Goal: Obtain resource: Obtain resource

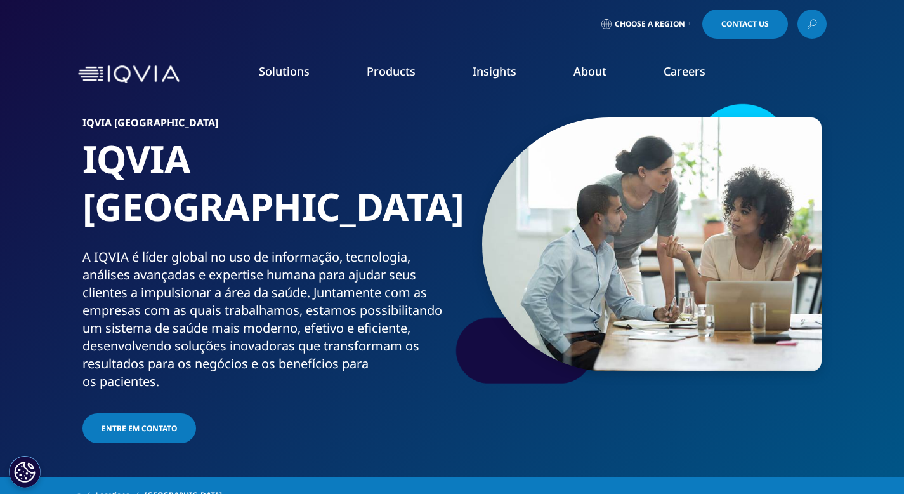
click at [443, 244] on h5 "INSTITUTE REPORT" at bounding box center [475, 229] width 126 height 44
click at [443, 235] on h5 "INSTITUTE REPORT" at bounding box center [475, 229] width 126 height 44
click at [468, 266] on p "Global Trends in R&D 2025" at bounding box center [478, 263] width 133 height 25
click at [487, 263] on p "Global Trends in R&D 2025" at bounding box center [478, 263] width 133 height 25
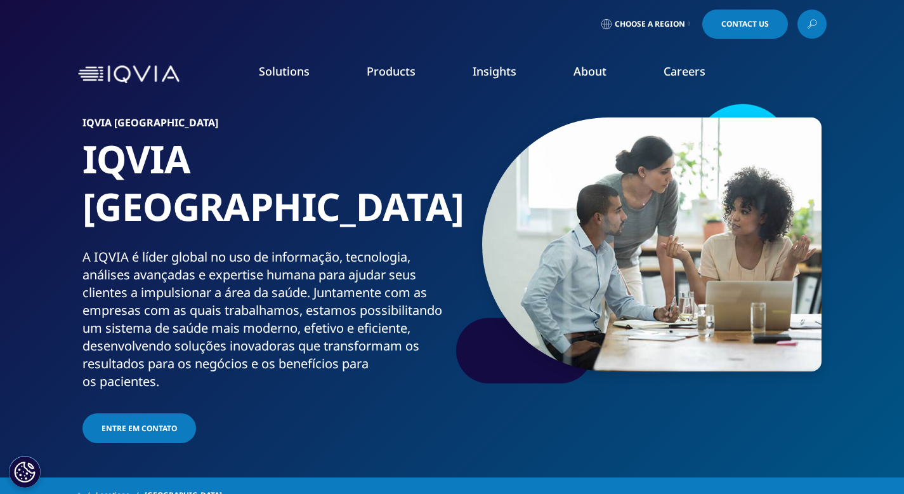
click at [448, 297] on link "READ MORE" at bounding box center [478, 292] width 133 height 11
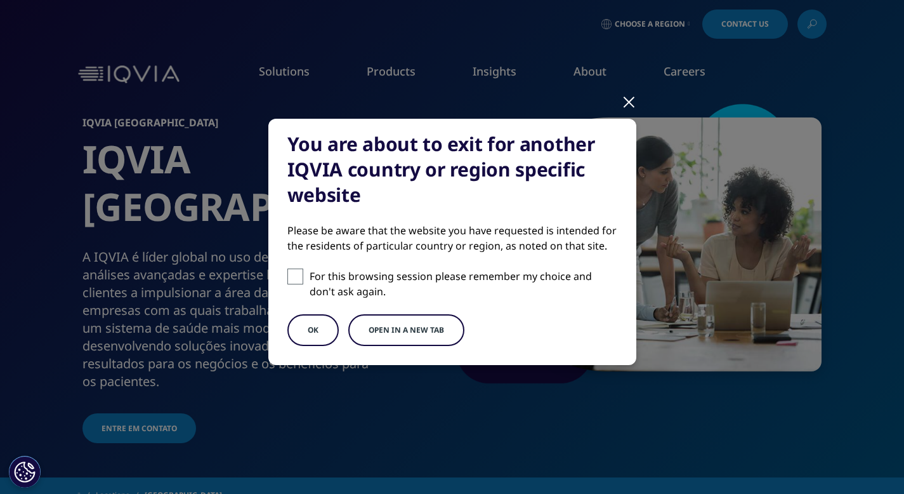
click at [400, 329] on button "Open in a new tab" at bounding box center [406, 330] width 116 height 32
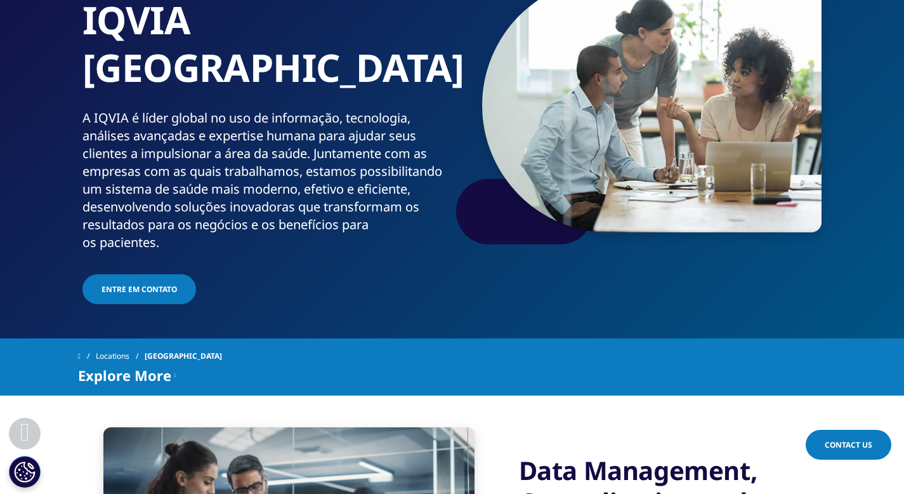
scroll to position [200, 0]
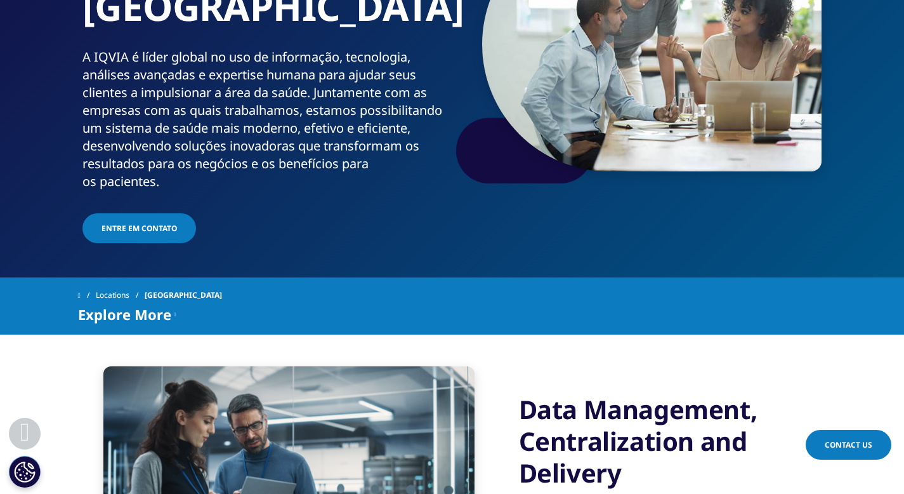
click at [174, 306] on icon at bounding box center [175, 313] width 2 height 15
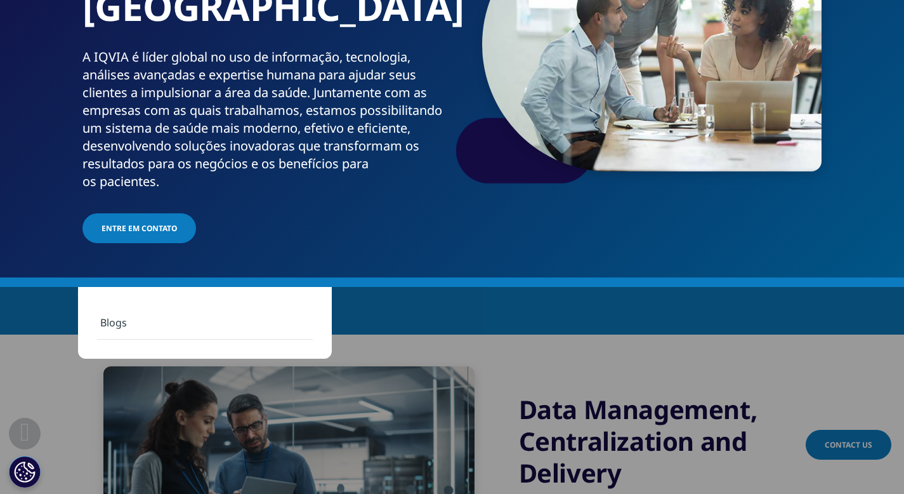
click at [114, 318] on link "Blogs" at bounding box center [205, 323] width 216 height 34
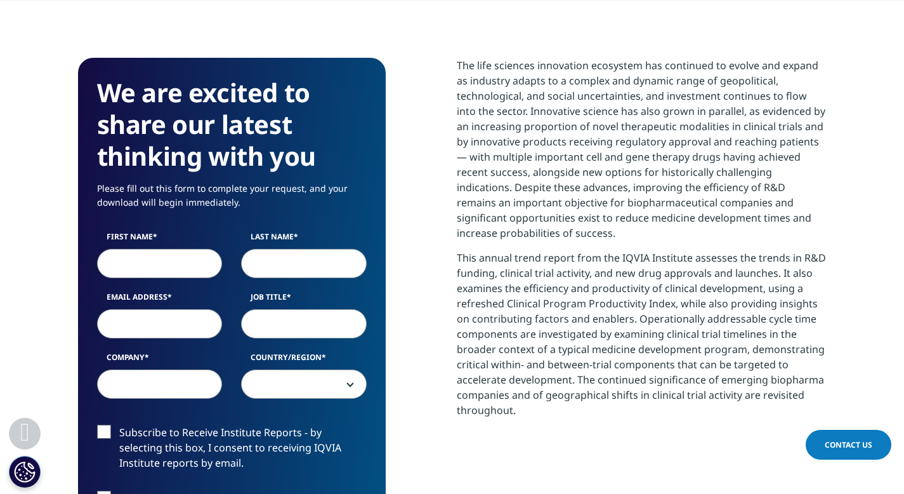
scroll to position [499, 0]
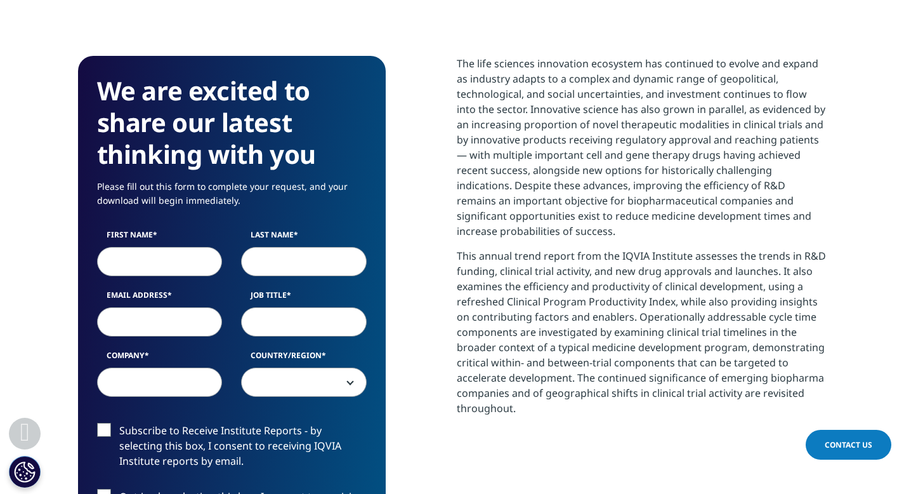
click at [162, 258] on input "First Name" at bounding box center [160, 261] width 126 height 29
type input "ROMINA"
type input "HORIANSKI"
type input "romihorianski@gmail.com"
type input "RSH"
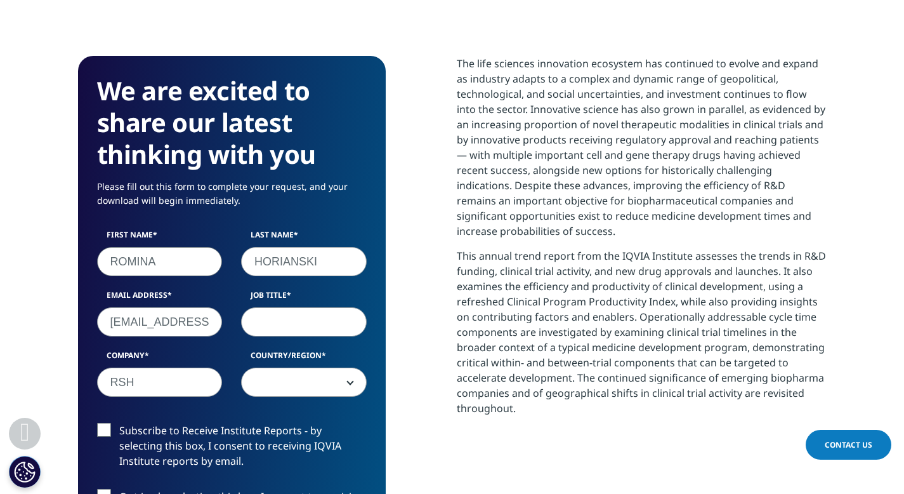
select select "Brazil"
click at [185, 325] on input "romihorianski@gmail.com" at bounding box center [160, 321] width 126 height 29
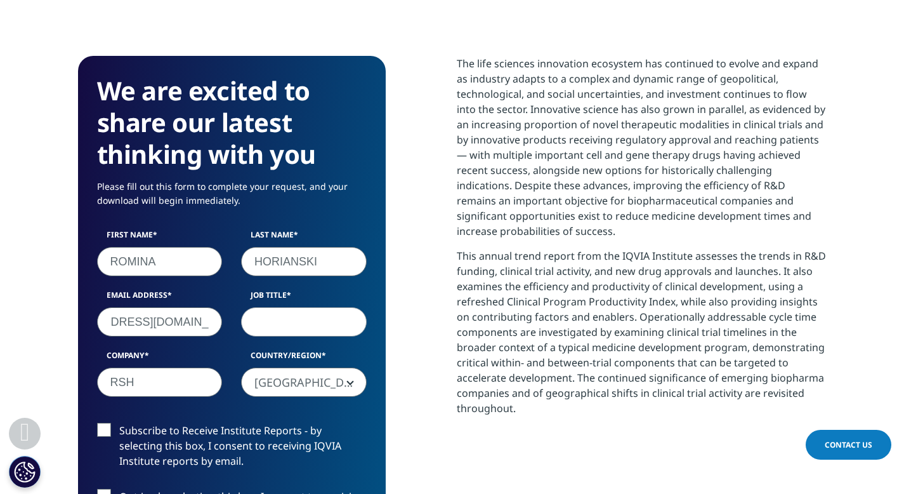
type input "romina.horianski@hc.fm.usp.br"
type input "analyst"
click at [140, 380] on input "RSH" at bounding box center [160, 381] width 126 height 29
click at [140, 379] on input "RSH" at bounding box center [160, 381] width 126 height 29
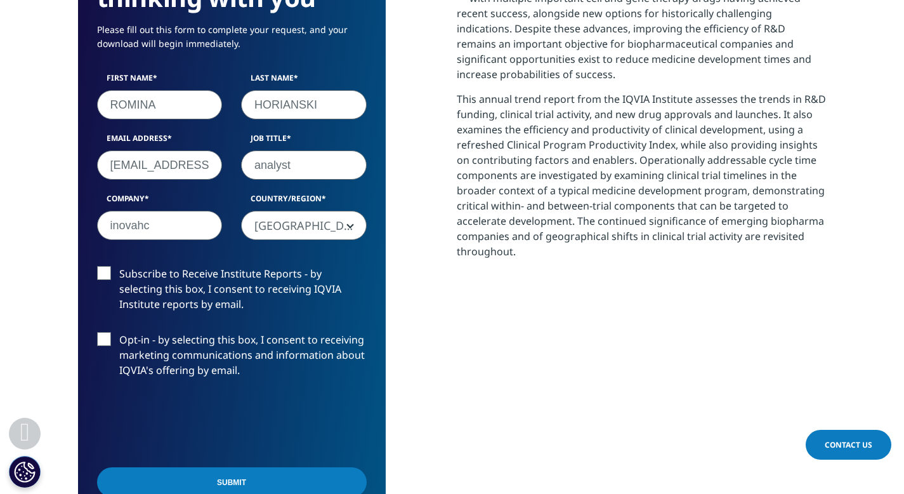
type input "inovahc"
click at [102, 274] on label "Subscribe to Receive Institute Reports - by selecting this box, I consent to re…" at bounding box center [232, 292] width 270 height 53
click at [119, 266] on input "Subscribe to Receive Institute Reports - by selecting this box, I consent to re…" at bounding box center [119, 266] width 0 height 0
click at [250, 490] on input "Submit" at bounding box center [232, 482] width 270 height 30
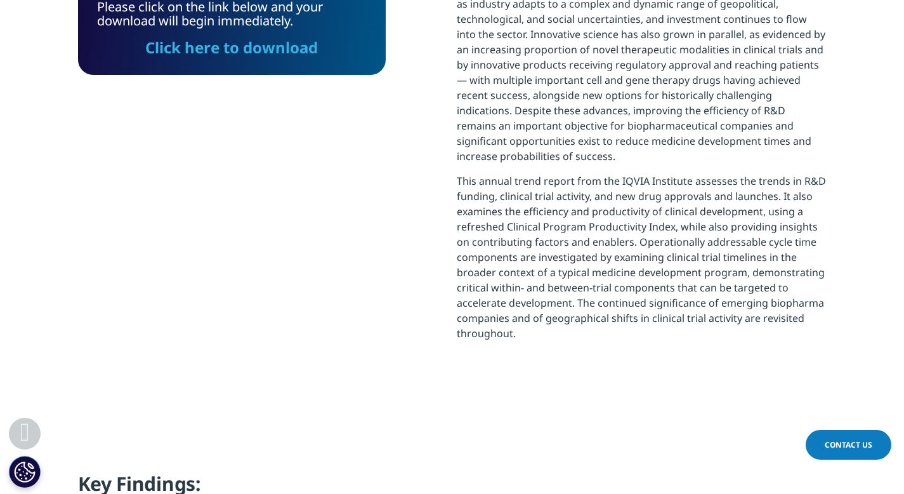
click at [257, 48] on link "Click here to download" at bounding box center [231, 47] width 173 height 21
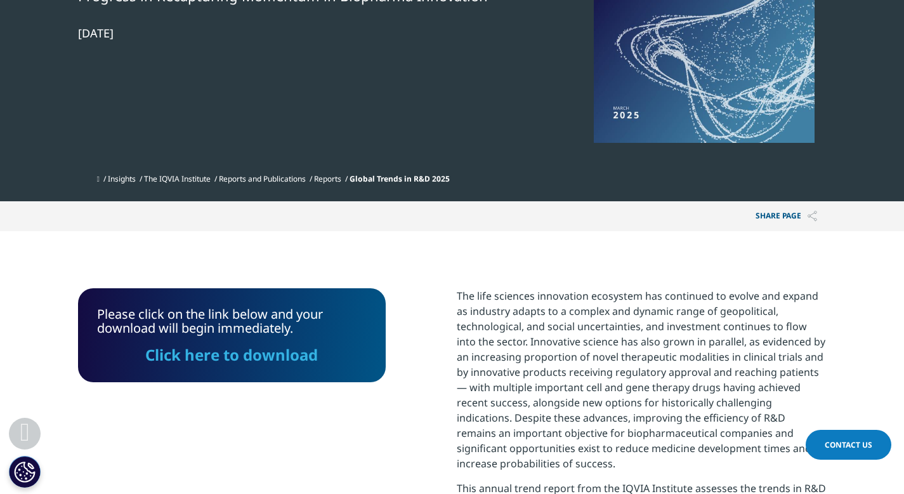
scroll to position [271, 0]
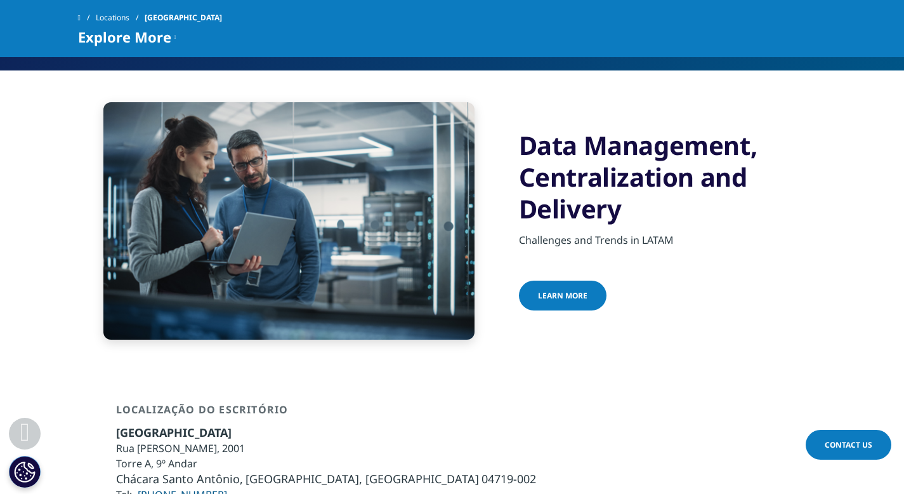
scroll to position [469, 0]
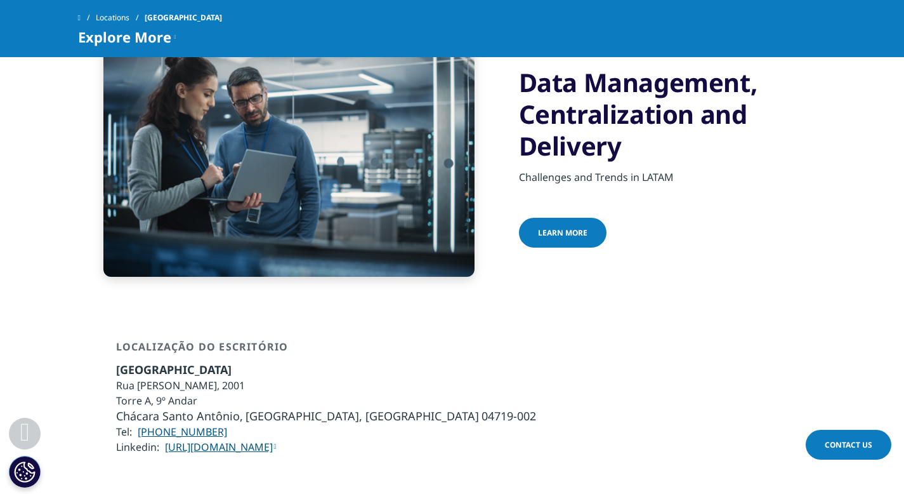
click at [580, 227] on span "learn more" at bounding box center [562, 232] width 49 height 11
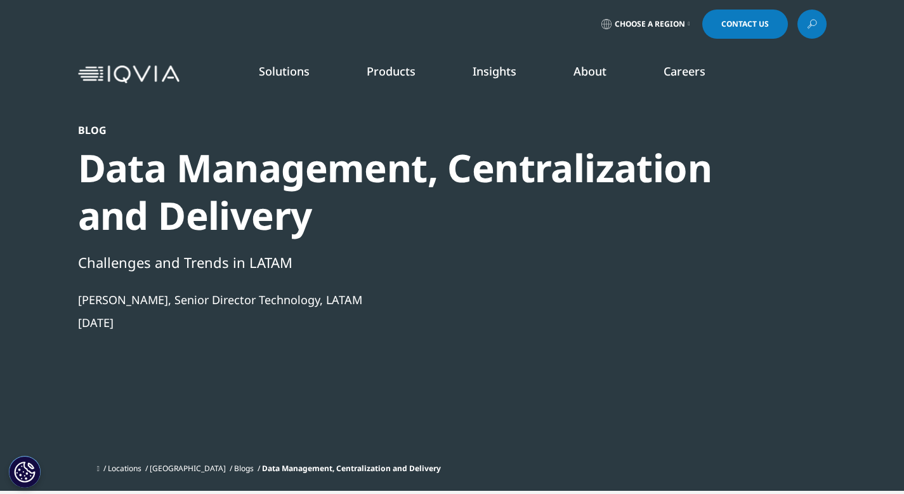
click at [275, 277] on link "MedTech" at bounding box center [346, 281] width 212 height 14
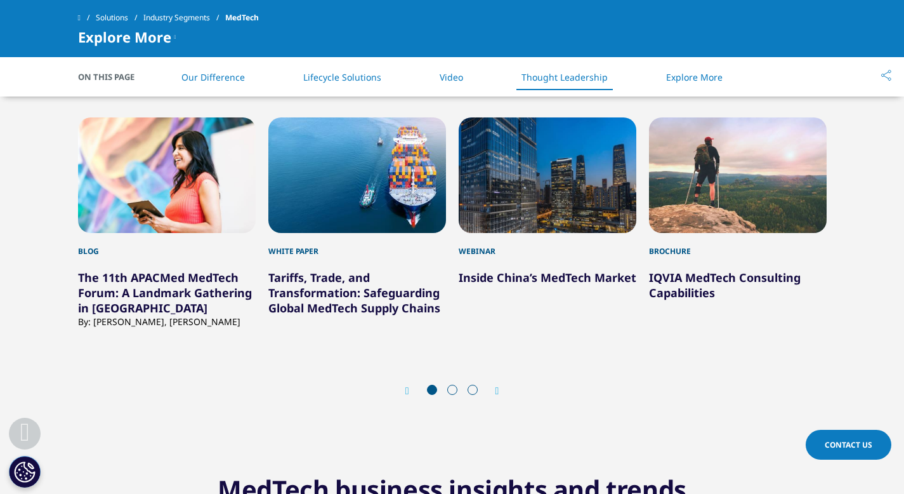
scroll to position [1776, 0]
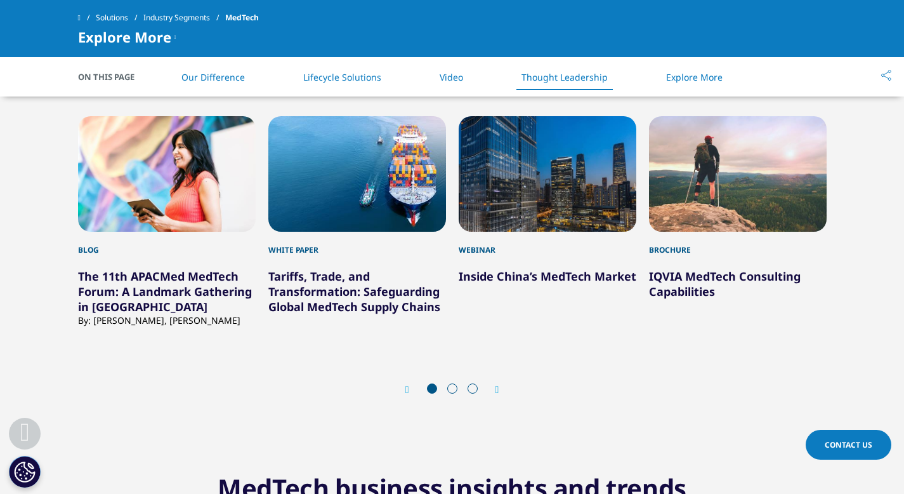
click at [451, 384] on span at bounding box center [452, 388] width 10 height 10
click at [451, 390] on span at bounding box center [452, 388] width 10 height 10
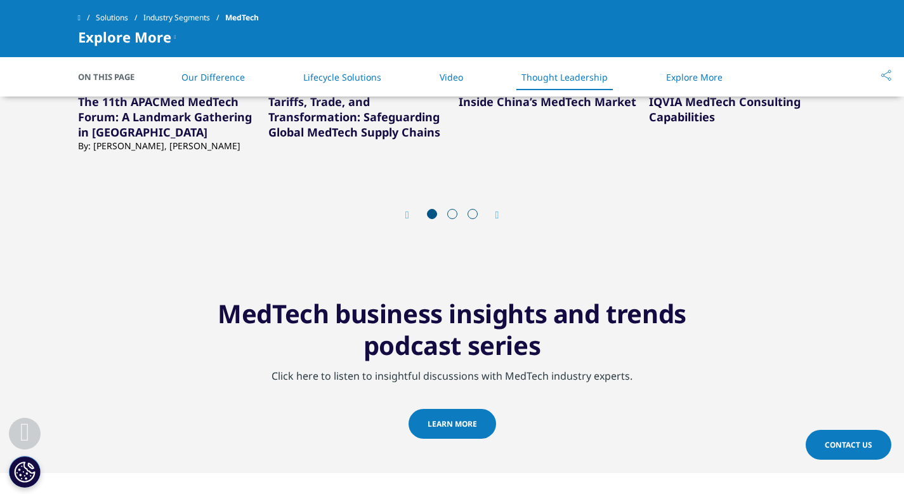
scroll to position [1904, 0]
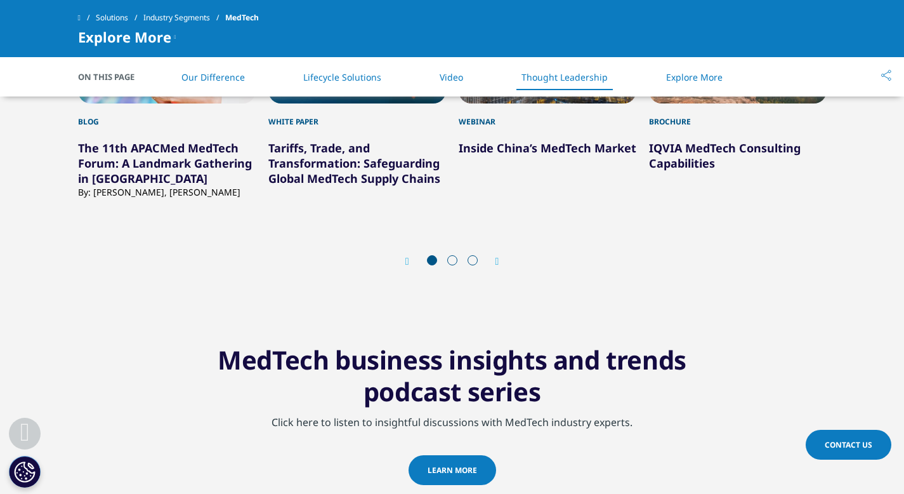
click at [499, 258] on icon "Next slide" at bounding box center [497, 261] width 4 height 10
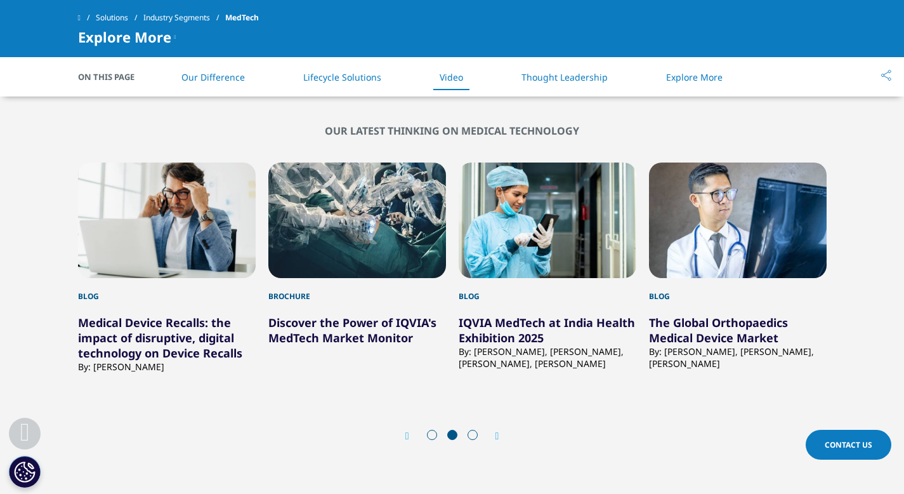
scroll to position [1729, 0]
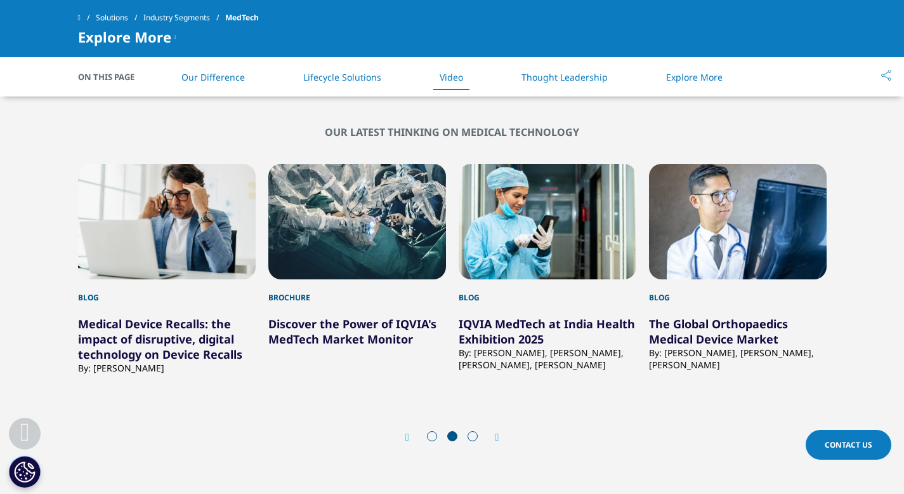
click at [495, 435] on icon "Next slide" at bounding box center [497, 437] width 4 height 10
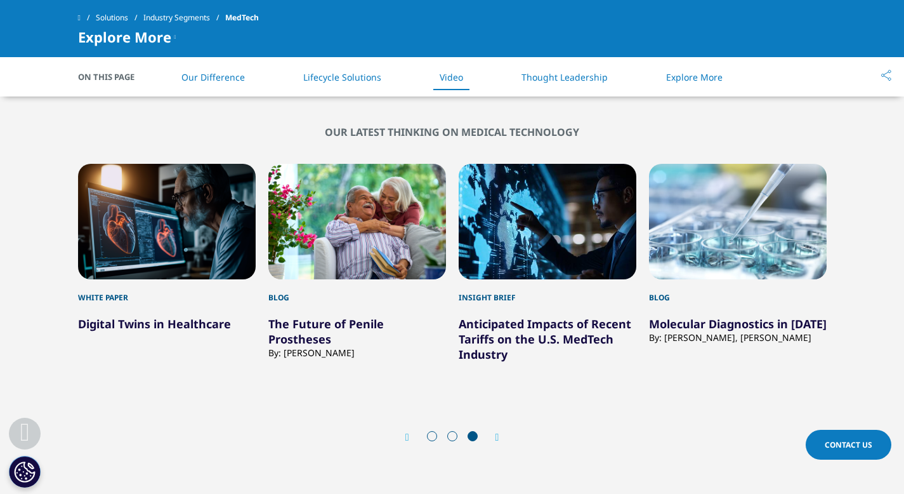
click at [496, 435] on icon "Next slide" at bounding box center [497, 437] width 4 height 10
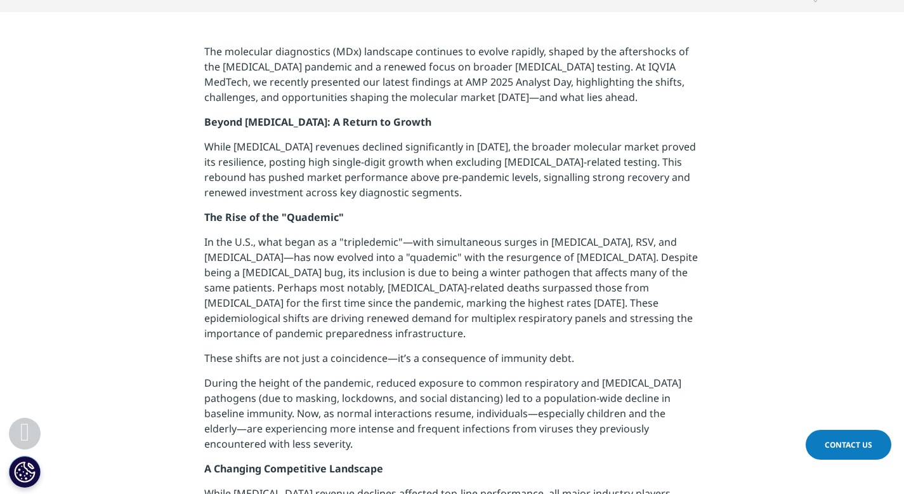
scroll to position [476, 0]
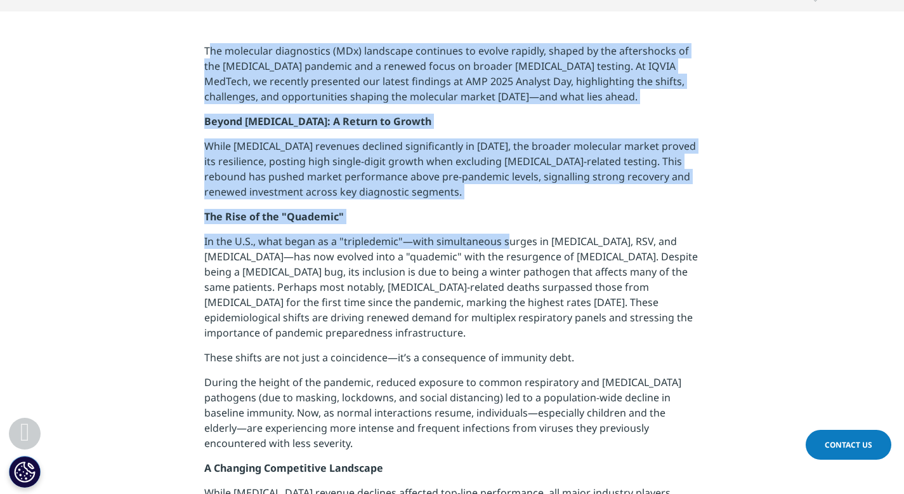
drag, startPoint x: 212, startPoint y: 53, endPoint x: 508, endPoint y: 247, distance: 353.7
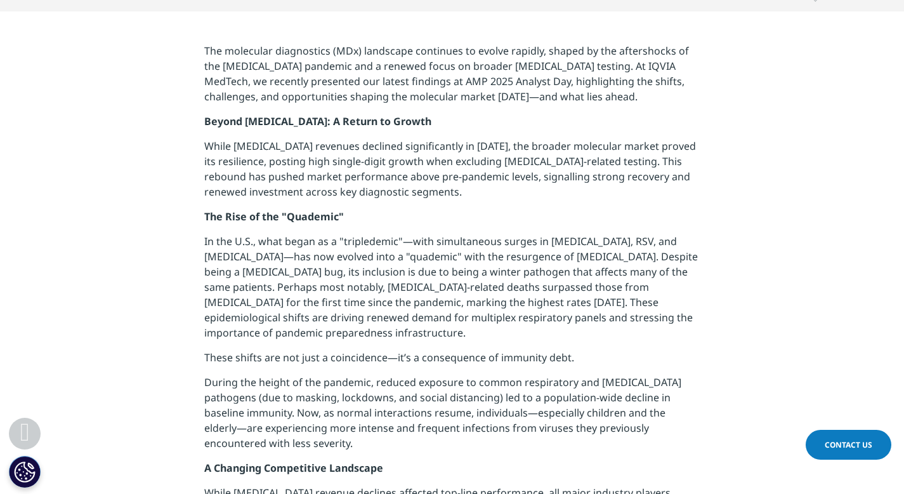
click at [515, 278] on p "In the U.S., what began as a "tripledemic"—with simultaneous surges in [MEDICAL…" at bounding box center [451, 291] width 495 height 116
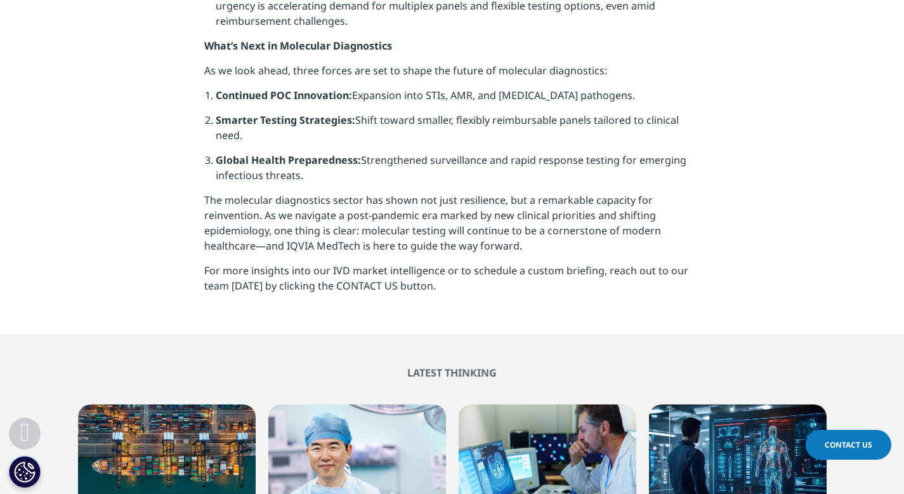
scroll to position [1462, 0]
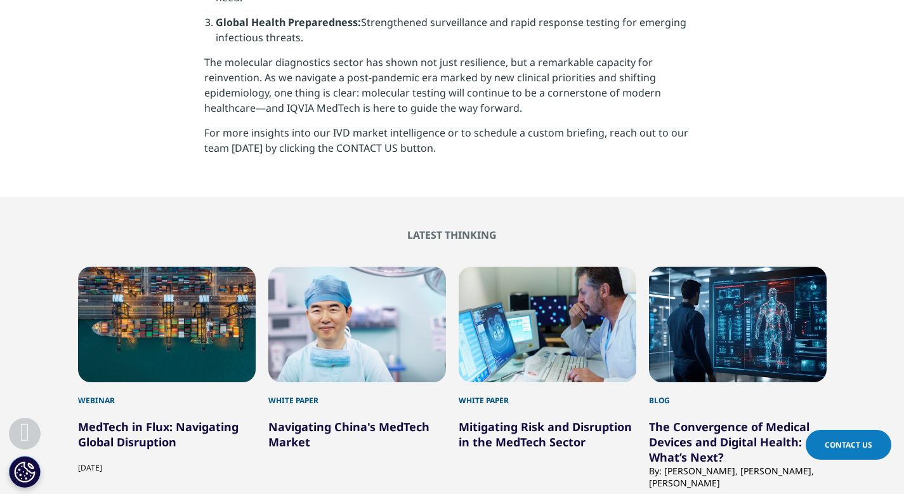
click at [706, 422] on link "The Convergence of Medical Devices and Digital Health: What’s Next?" at bounding box center [729, 442] width 161 height 46
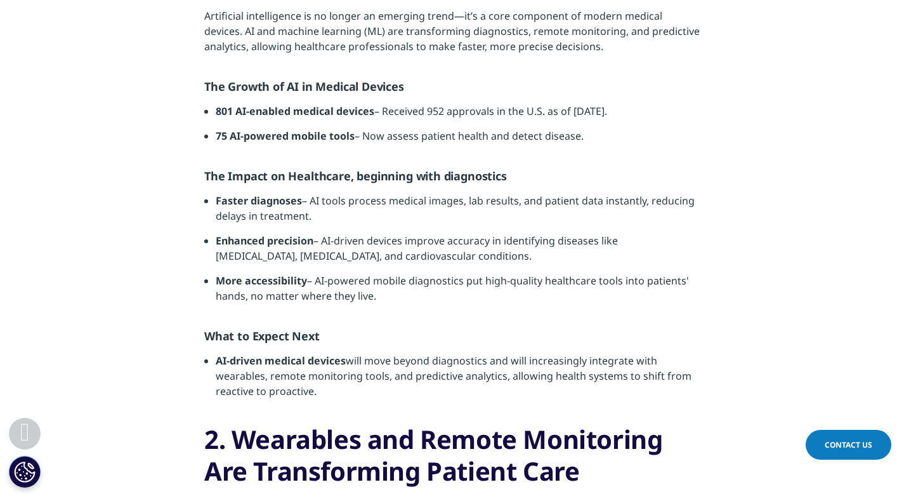
scroll to position [678, 0]
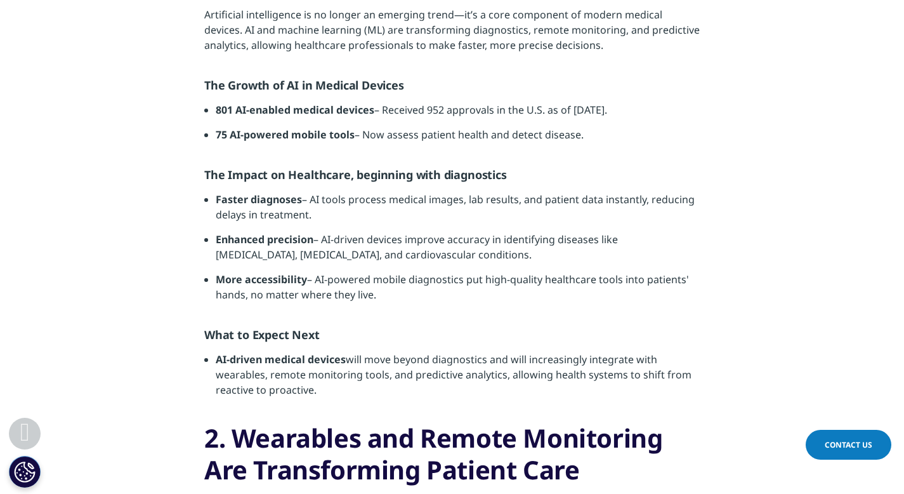
drag, startPoint x: 218, startPoint y: 110, endPoint x: 639, endPoint y: 134, distance: 421.9
click at [639, 134] on ul "801 AI-enabled medical devices – Received 952 approvals in the U.S. as of [DATE…" at bounding box center [451, 126] width 495 height 49
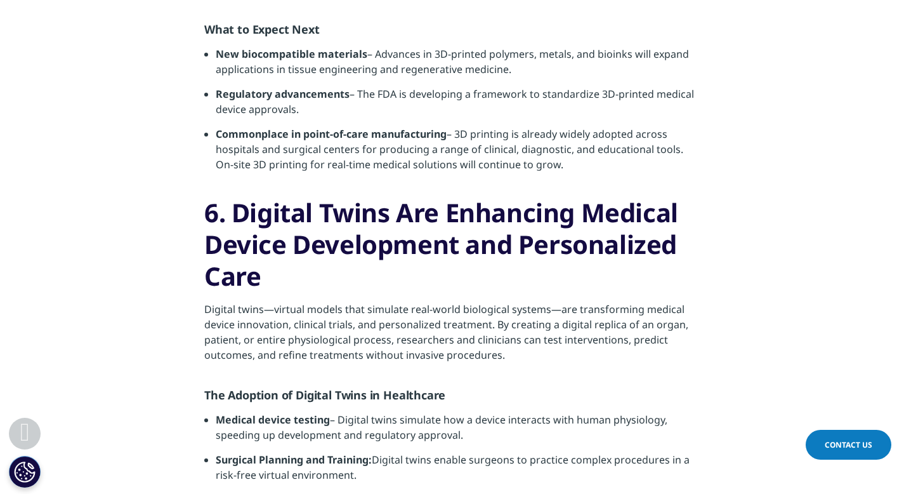
scroll to position [3186, 0]
